Goal: Information Seeking & Learning: Learn about a topic

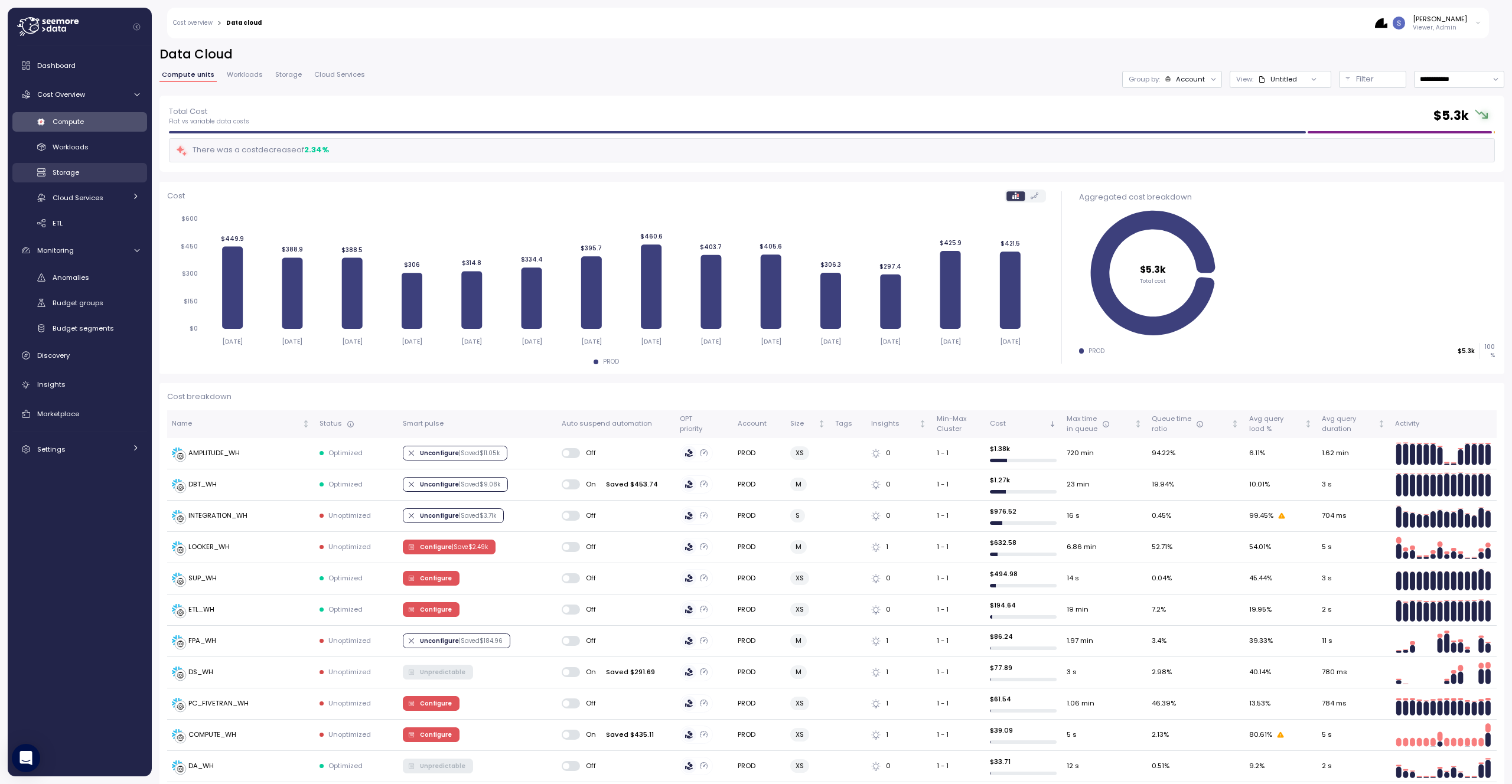
scroll to position [171, 0]
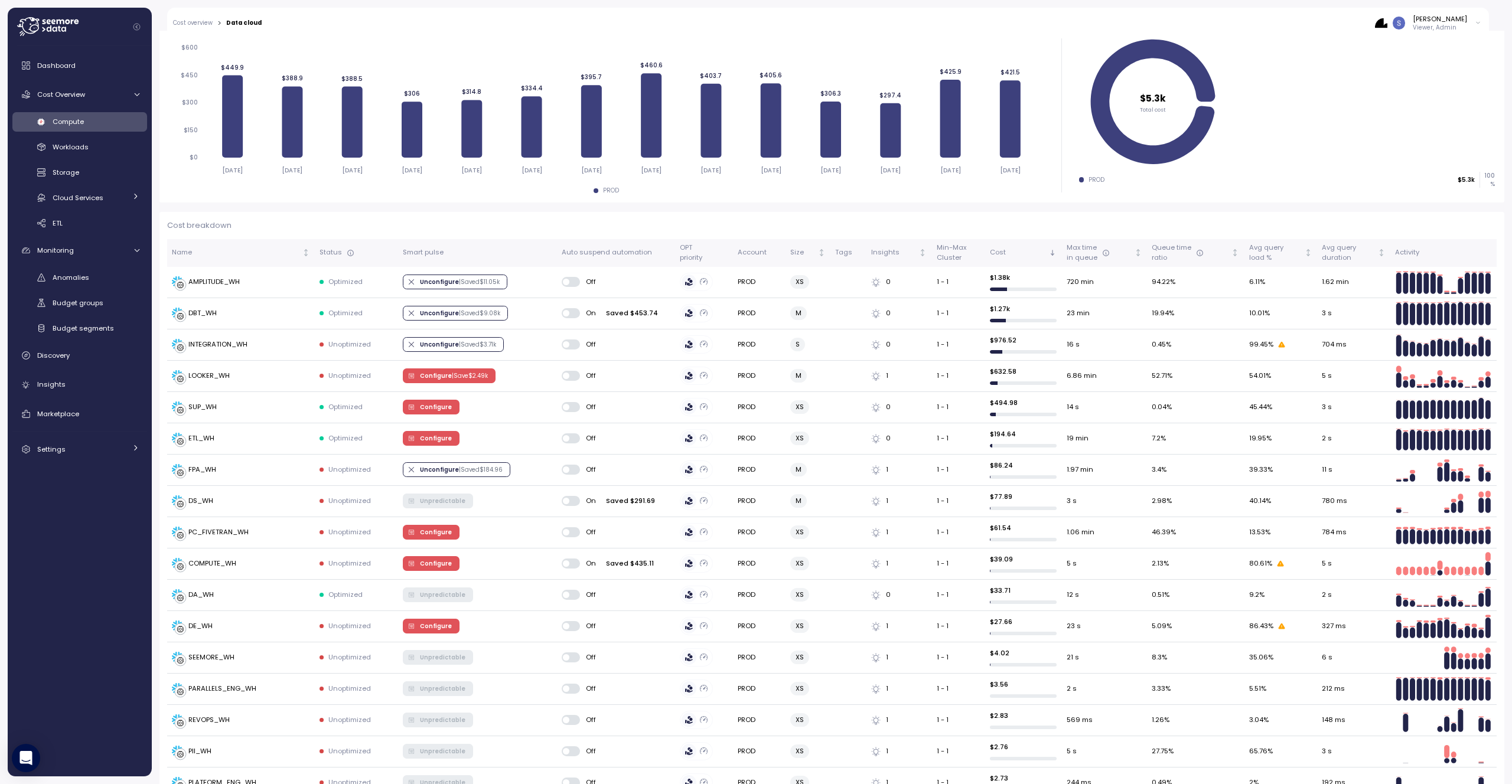
click at [91, 122] on div "Compute" at bounding box center [96, 121] width 87 height 12
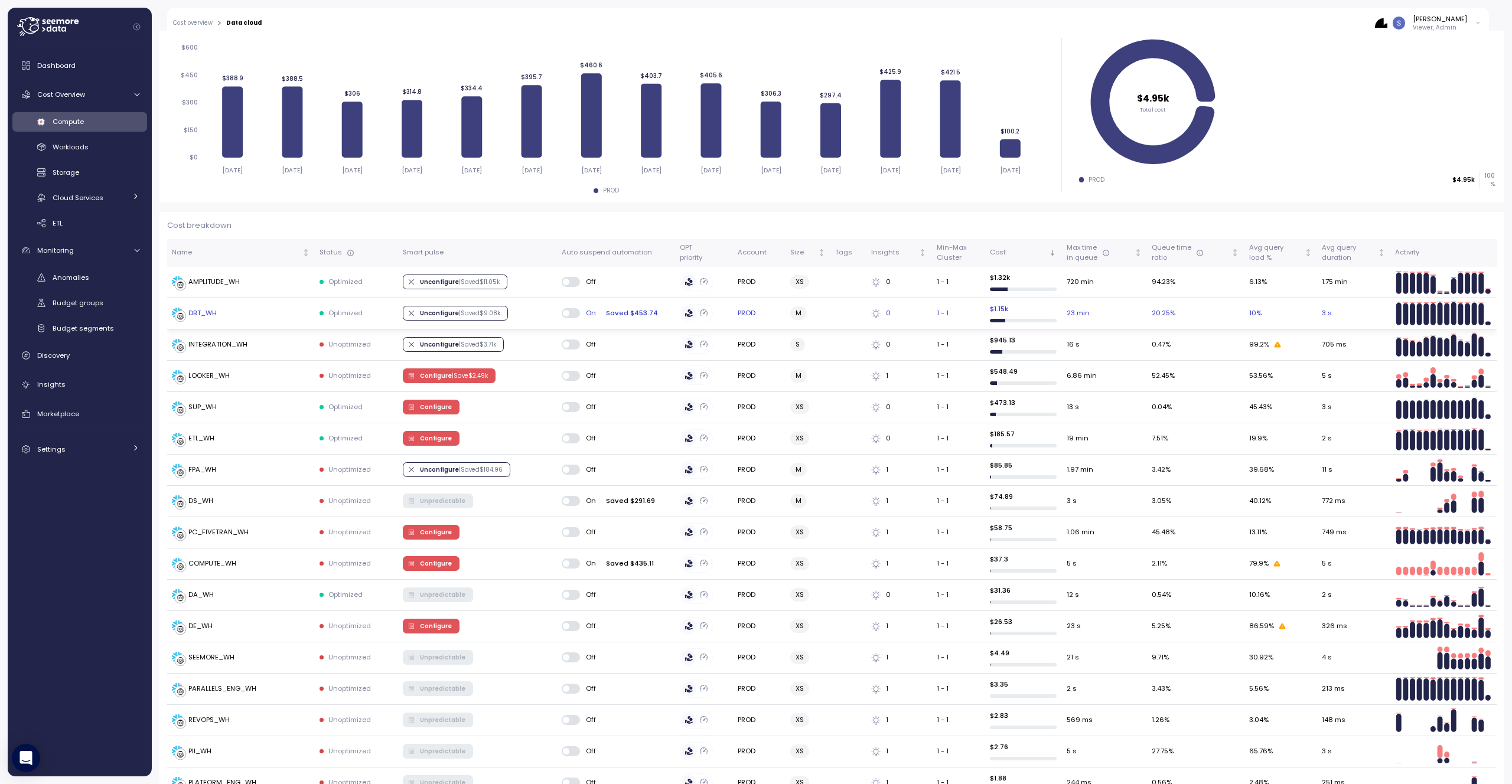
click at [228, 311] on div "DBT_WH" at bounding box center [241, 313] width 138 height 12
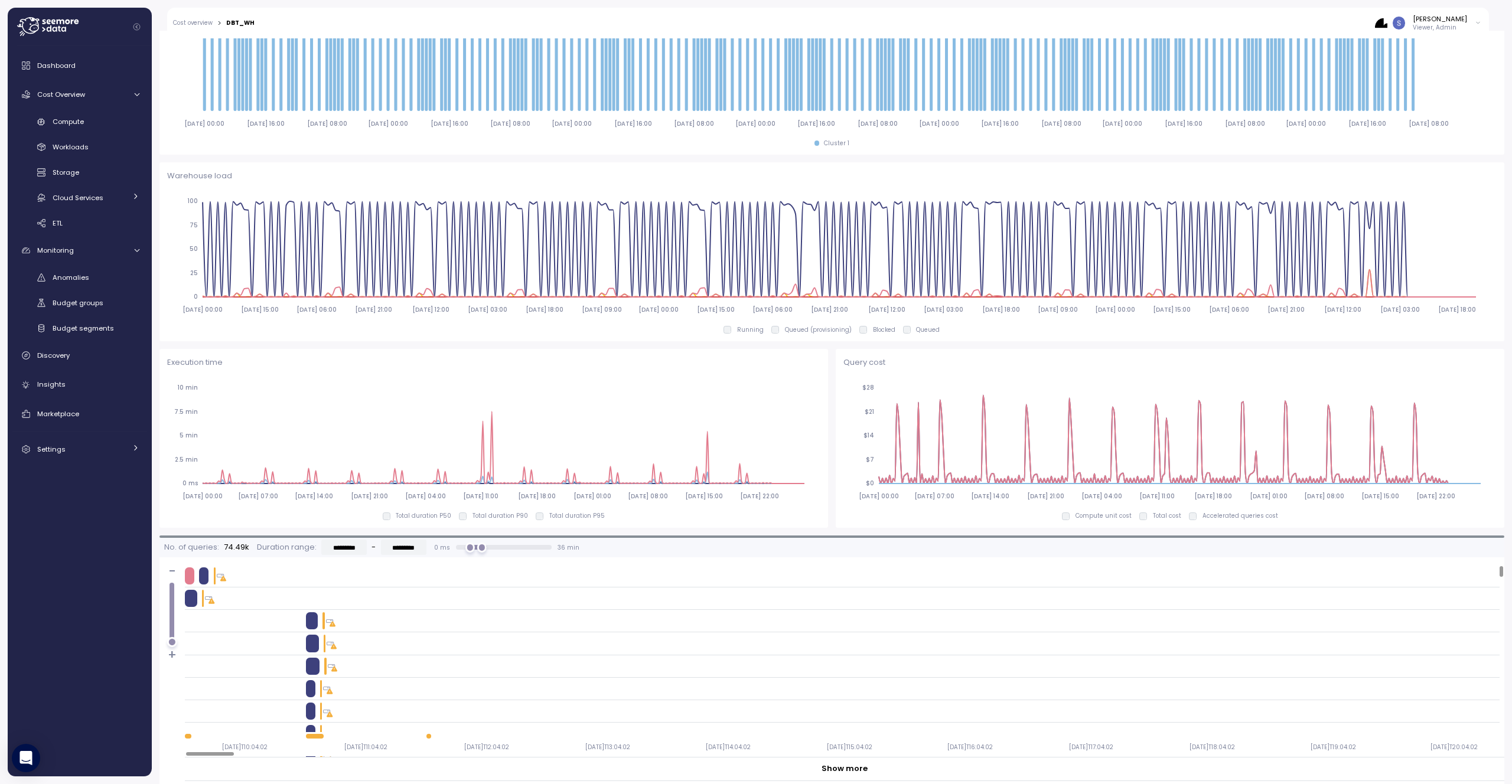
scroll to position [433, 0]
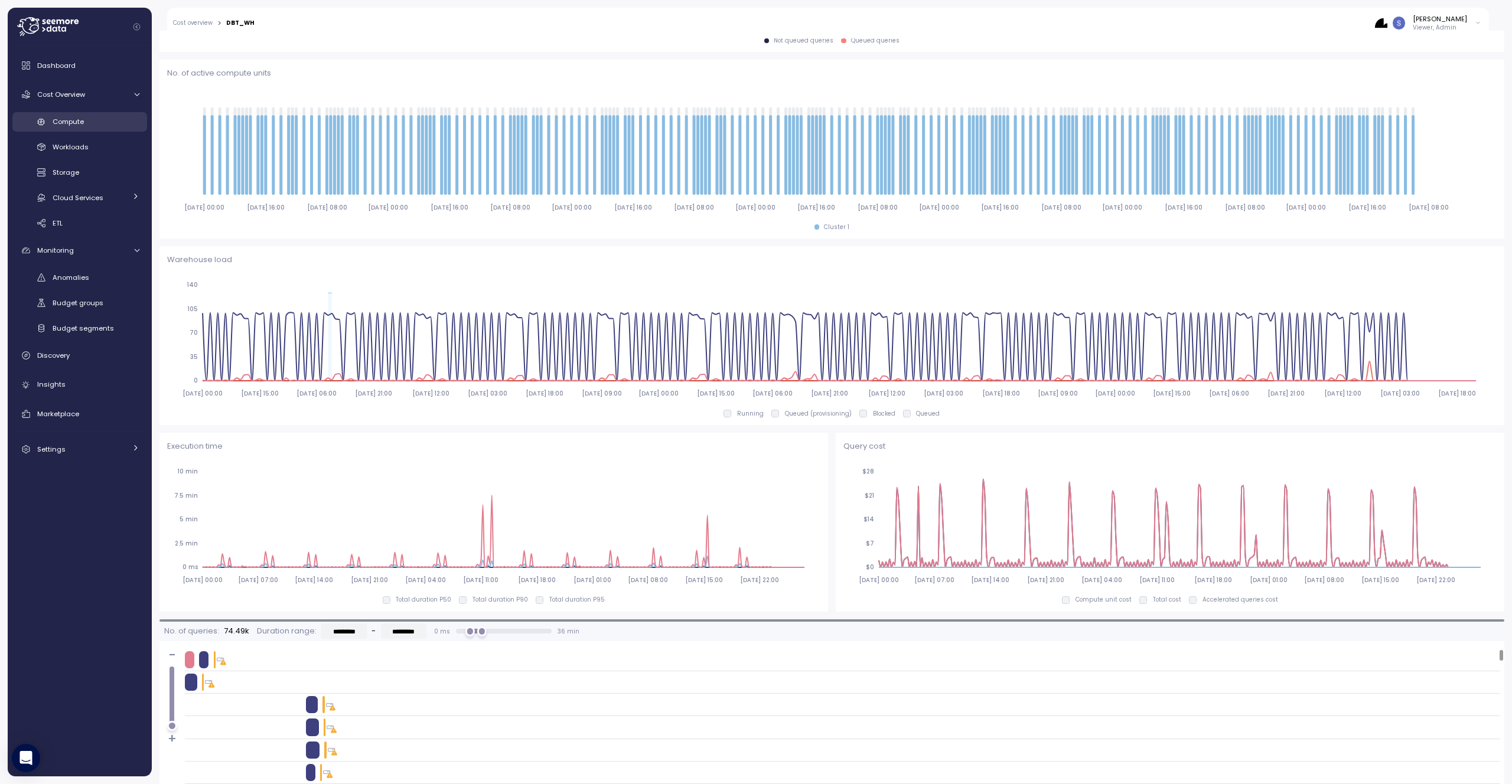
click at [71, 121] on span "Compute" at bounding box center [68, 121] width 32 height 9
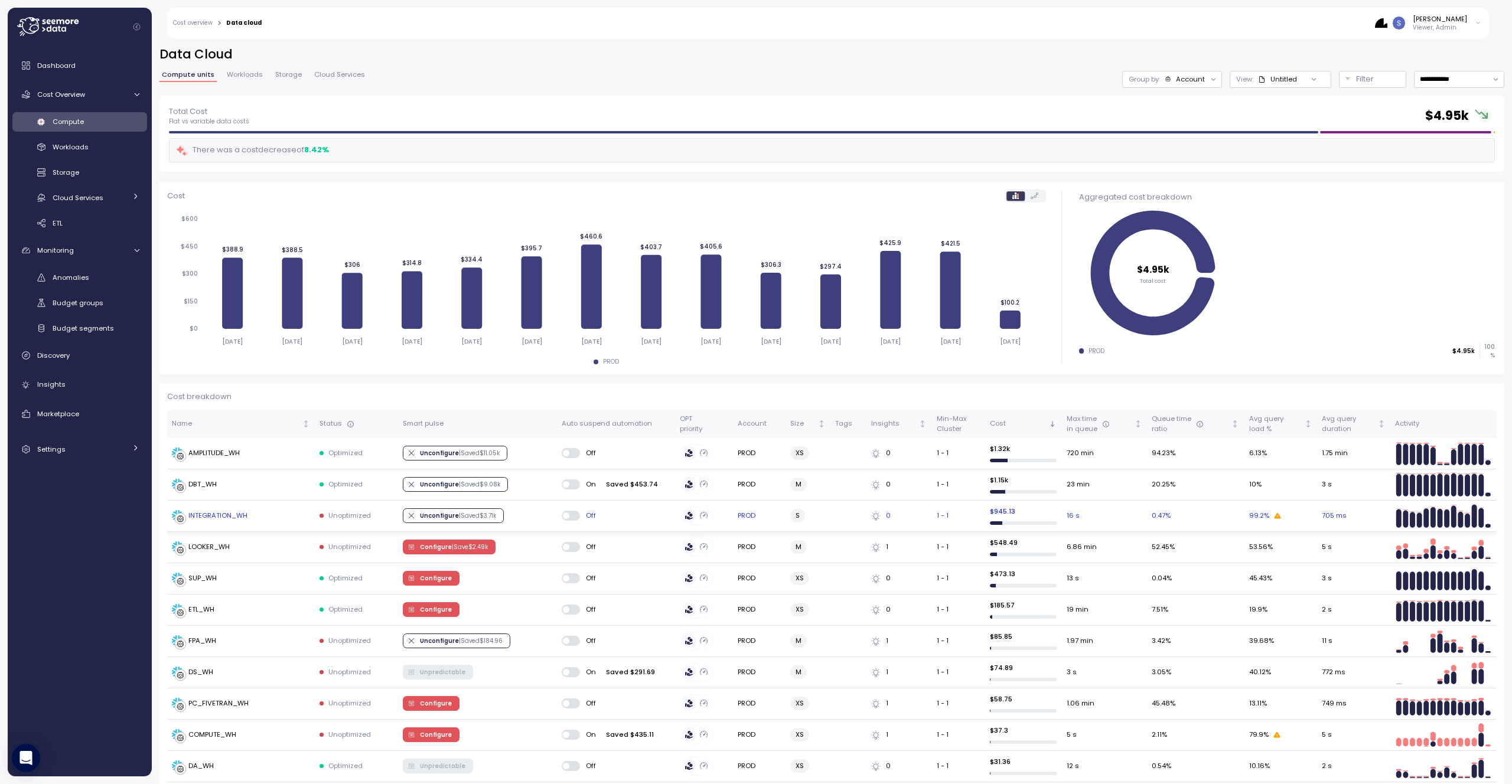
click at [225, 519] on div "INTEGRATION_WH" at bounding box center [218, 516] width 59 height 11
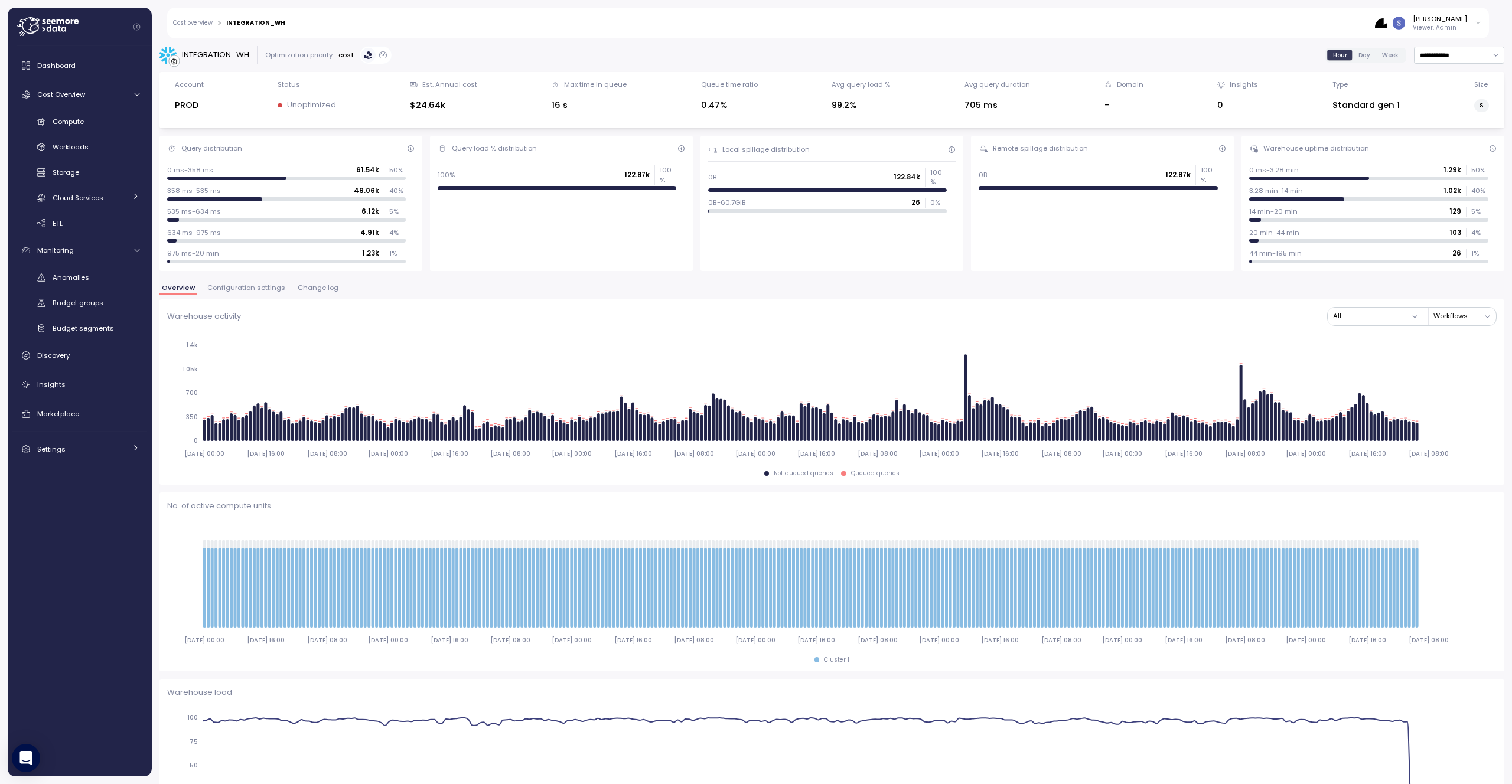
click at [1358, 55] on span "Day" at bounding box center [1364, 55] width 12 height 9
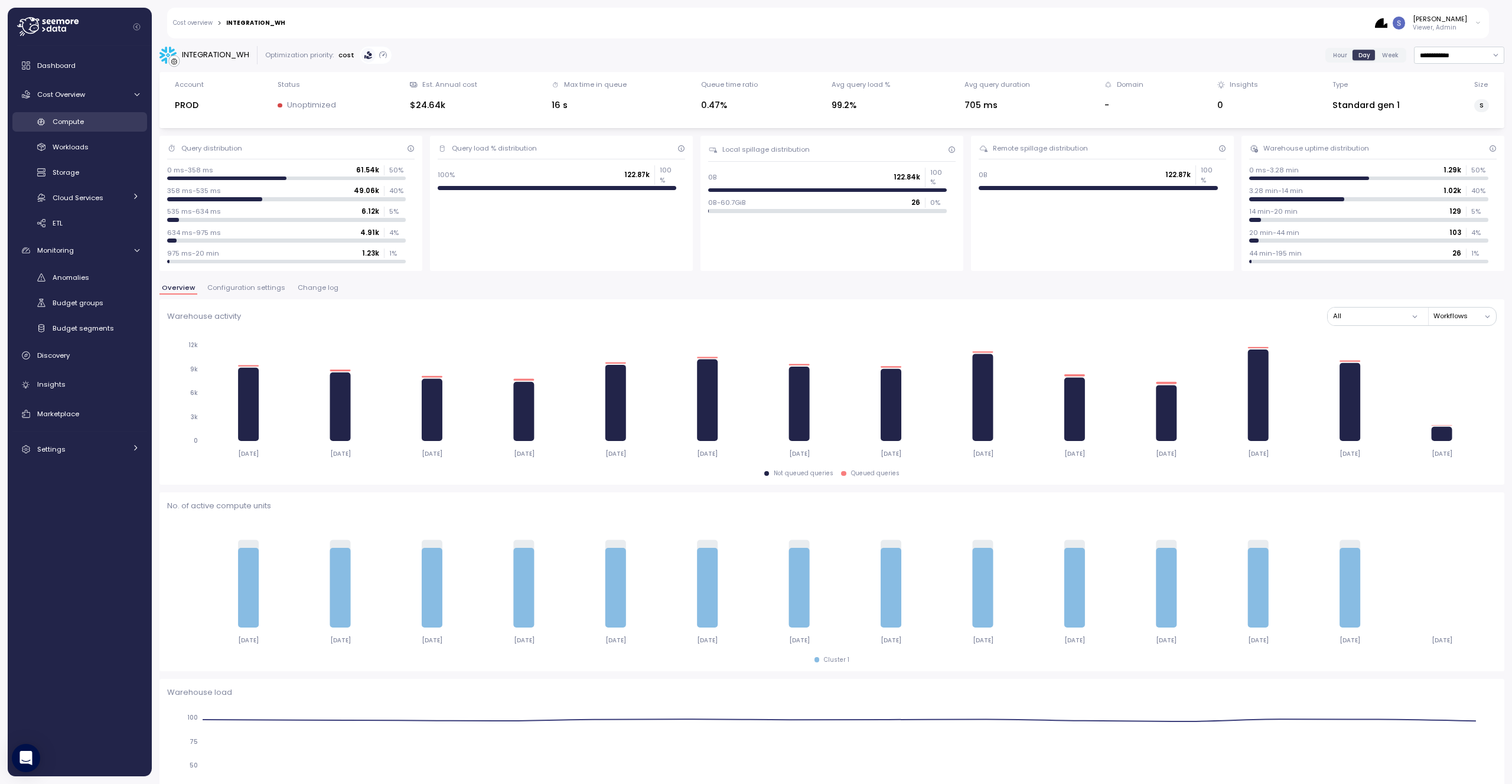
click at [62, 119] on span "Compute" at bounding box center [68, 121] width 32 height 9
